Goal: Task Accomplishment & Management: Complete application form

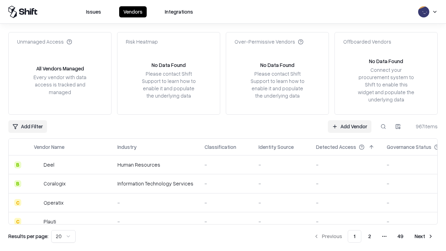
click at [349, 126] on link "Add Vendor" at bounding box center [350, 126] width 44 height 13
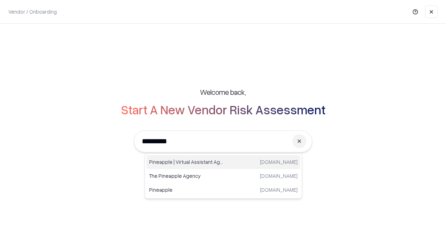
click at [223, 162] on div "Pineapple | Virtual Assistant Agency [DOMAIN_NAME]" at bounding box center [223, 162] width 154 height 14
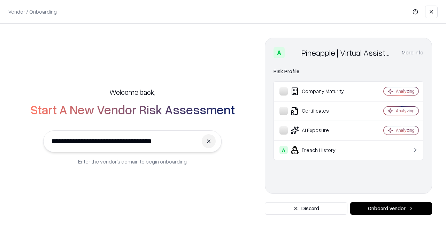
type input "**********"
click at [391, 208] on button "Onboard Vendor" at bounding box center [391, 208] width 82 height 13
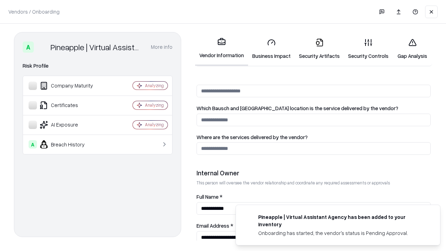
scroll to position [361, 0]
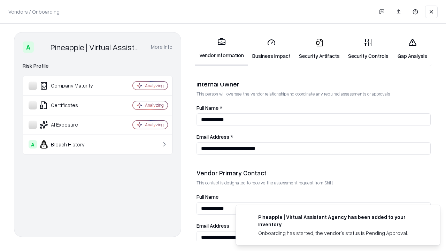
click at [271, 49] on link "Business Impact" at bounding box center [271, 49] width 47 height 32
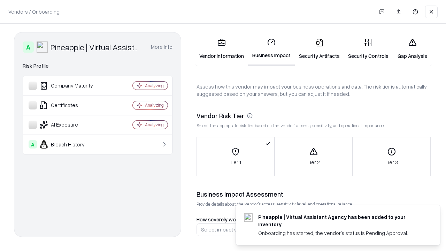
click at [319, 49] on link "Security Artifacts" at bounding box center [318, 49] width 49 height 32
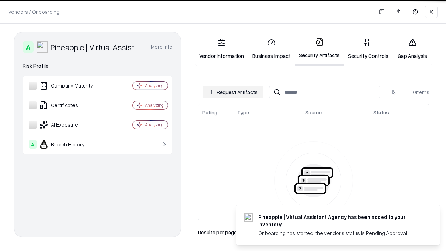
click at [233, 92] on button "Request Artifacts" at bounding box center [233, 92] width 61 height 13
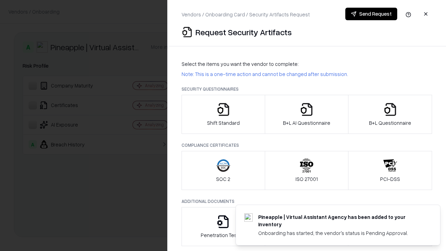
click at [223, 114] on icon "button" at bounding box center [223, 109] width 14 height 14
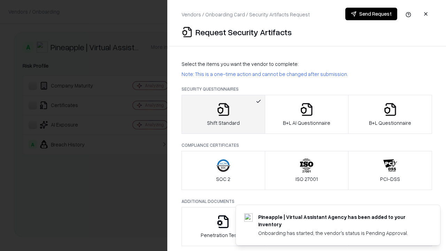
click at [371, 14] on button "Send Request" at bounding box center [371, 14] width 52 height 13
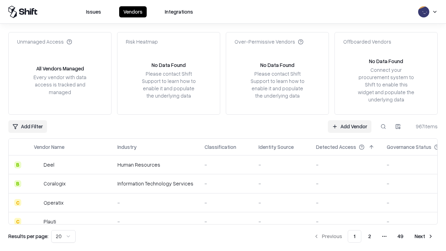
click at [383, 126] on button at bounding box center [383, 126] width 13 height 13
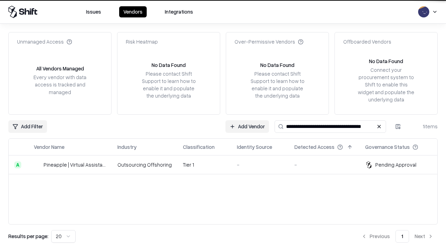
type input "**********"
click at [227, 164] on td "Tier 1" at bounding box center [204, 164] width 54 height 19
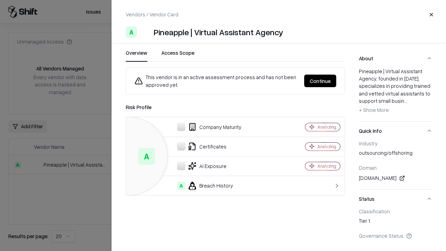
click at [320, 81] on button "Continue" at bounding box center [320, 80] width 32 height 13
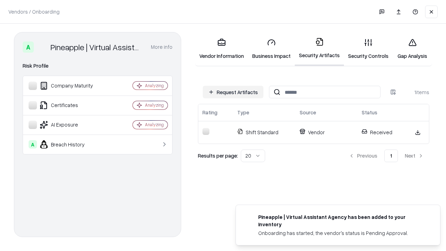
click at [412, 49] on link "Gap Analysis" at bounding box center [411, 49] width 39 height 32
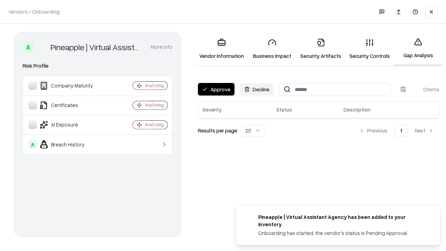
click at [216, 89] on button "Approve" at bounding box center [216, 89] width 37 height 13
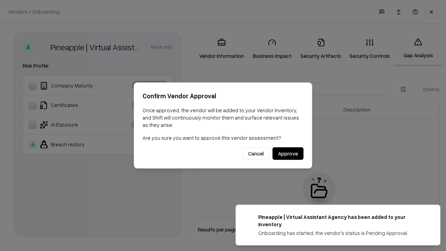
click at [288, 153] on button "Approve" at bounding box center [287, 153] width 31 height 13
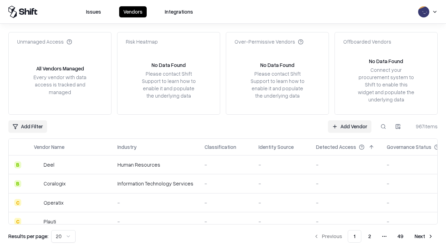
type input "**********"
click at [349, 126] on link "Add Vendor" at bounding box center [350, 126] width 44 height 13
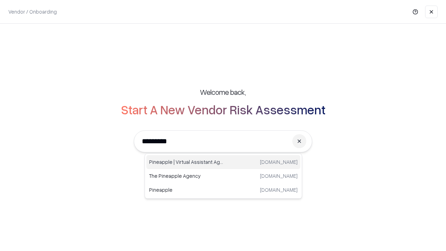
click at [223, 162] on div "Pineapple | Virtual Assistant Agency [DOMAIN_NAME]" at bounding box center [223, 162] width 154 height 14
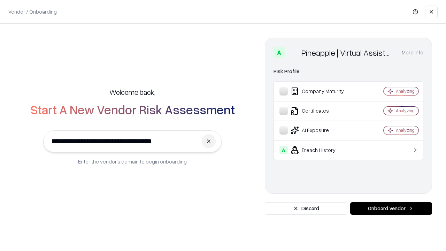
type input "**********"
click at [391, 208] on button "Onboard Vendor" at bounding box center [391, 208] width 82 height 13
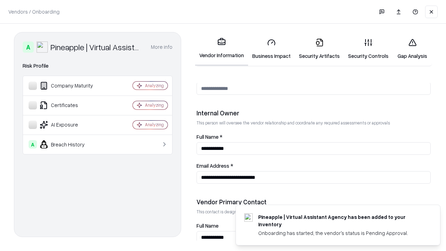
scroll to position [361, 0]
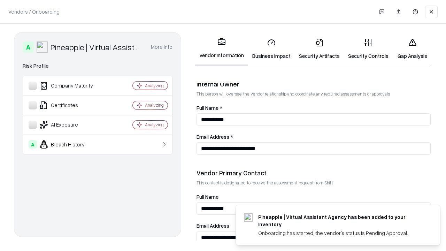
click at [412, 49] on link "Gap Analysis" at bounding box center [411, 49] width 39 height 32
